Goal: Task Accomplishment & Management: Use online tool/utility

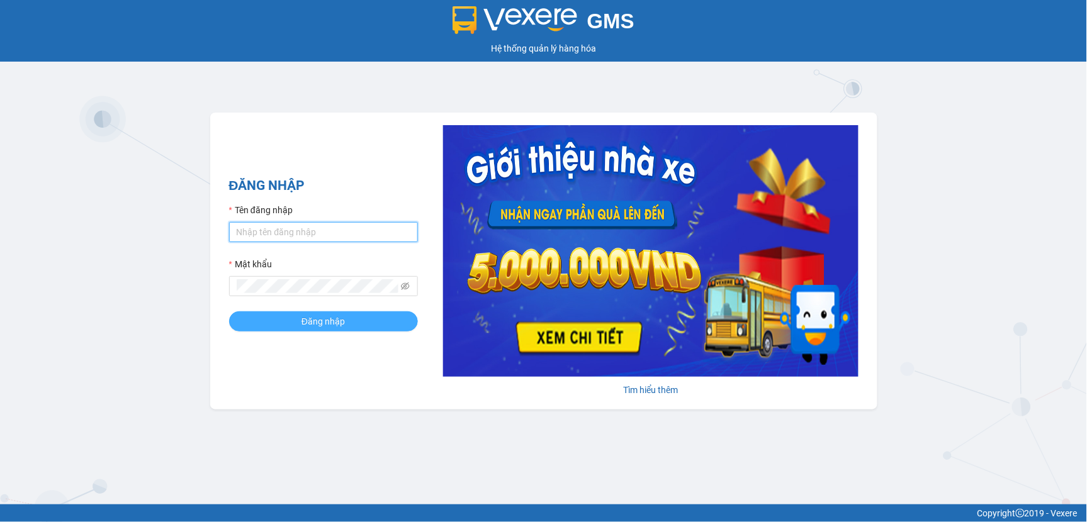
type input "tranvantrieu.duyquy"
click at [322, 317] on span "Đăng nhập" at bounding box center [322, 322] width 43 height 14
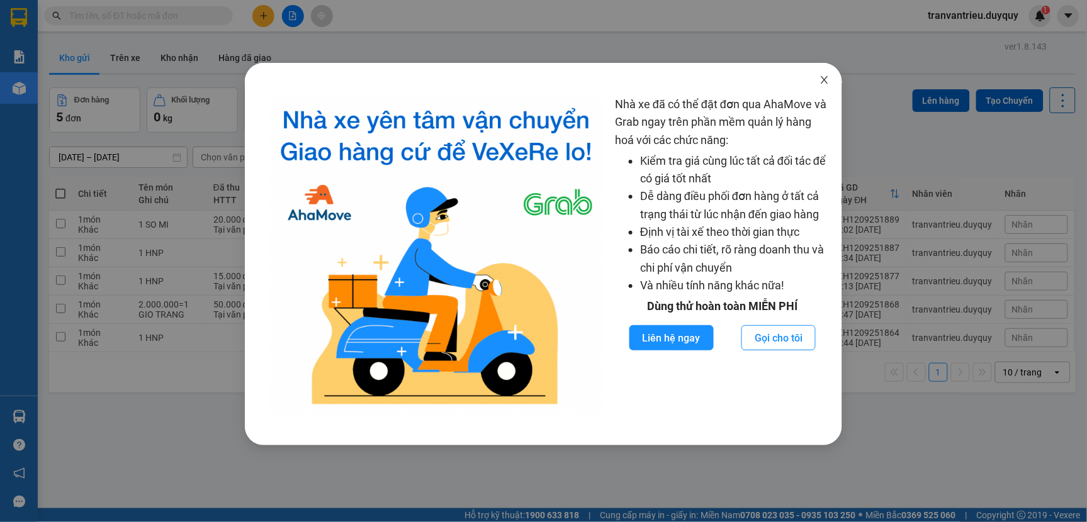
click at [824, 80] on icon "close" at bounding box center [824, 80] width 7 height 8
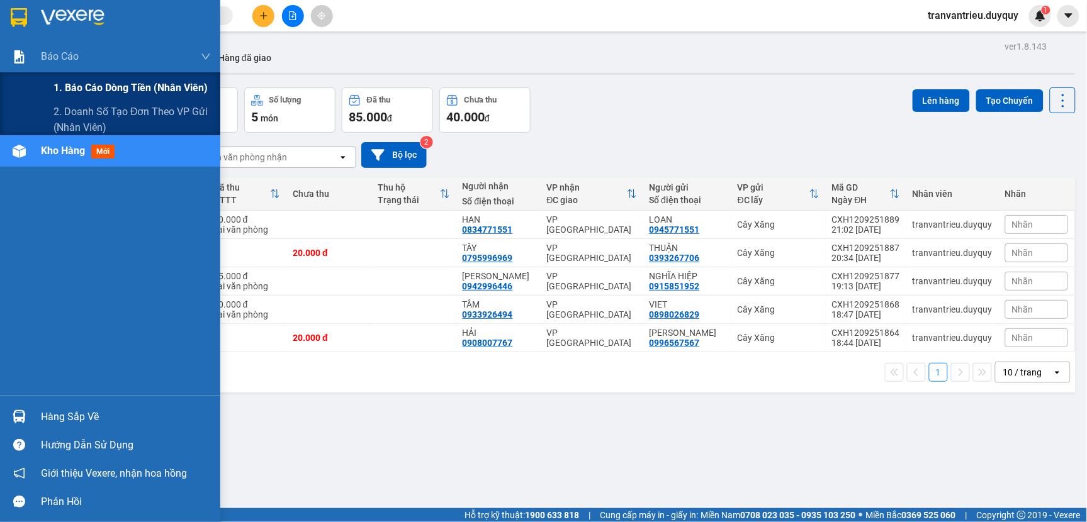
click at [96, 86] on span "1. Báo cáo dòng tiền (nhân viên)" at bounding box center [130, 88] width 154 height 16
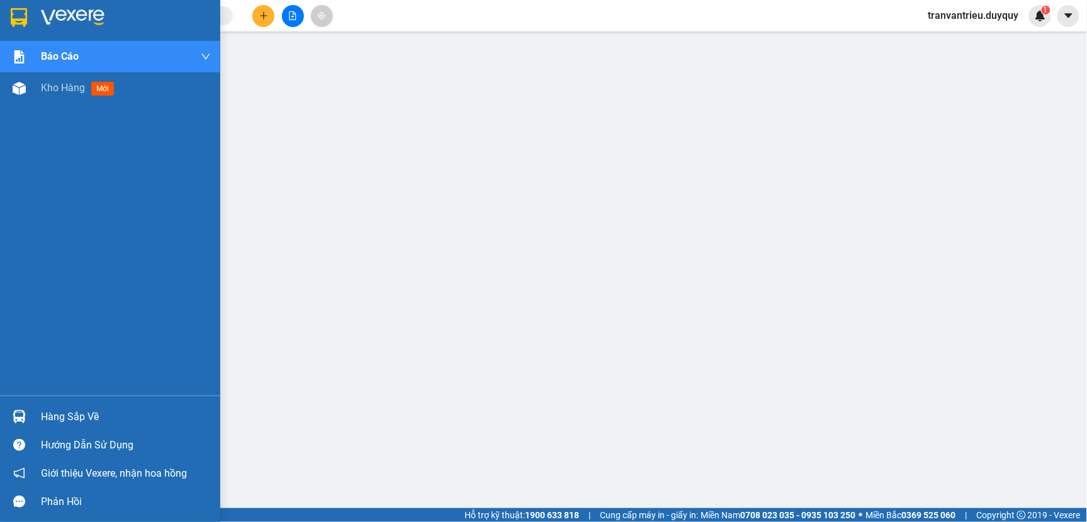
click at [21, 16] on img at bounding box center [19, 17] width 16 height 19
